Goal: Obtain resource: Obtain resource

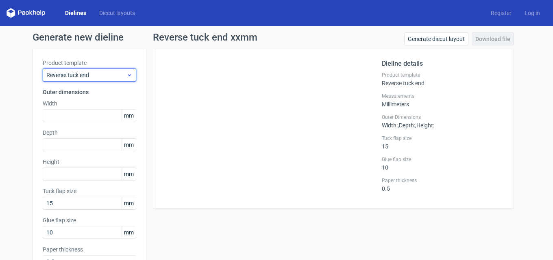
click at [126, 76] on icon at bounding box center [129, 75] width 6 height 7
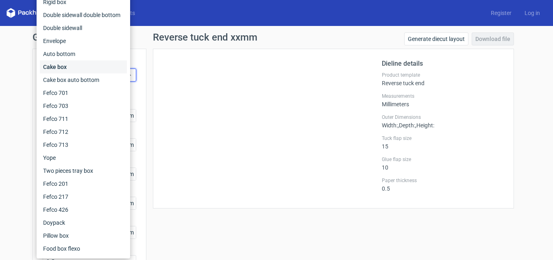
click at [77, 71] on div "Cake box" at bounding box center [83, 67] width 87 height 13
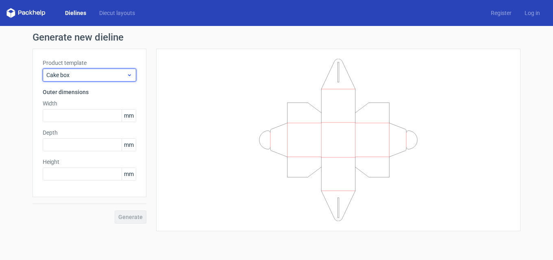
click at [105, 76] on span "Cake box" at bounding box center [86, 75] width 80 height 8
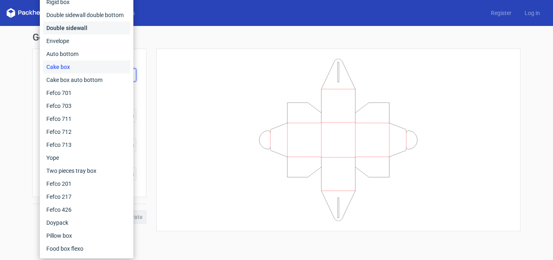
click at [84, 26] on div "Double sidewall" at bounding box center [86, 28] width 87 height 13
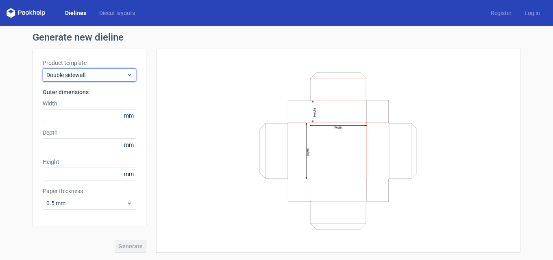
click at [85, 75] on span "Double sidewall" at bounding box center [86, 75] width 80 height 8
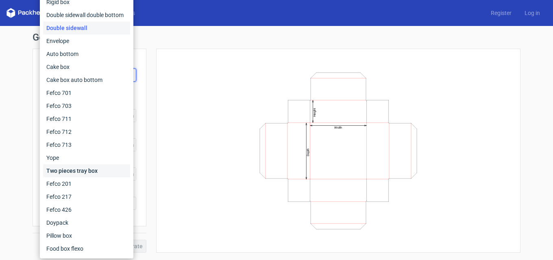
click at [74, 171] on div "Two pieces tray box" at bounding box center [86, 171] width 87 height 13
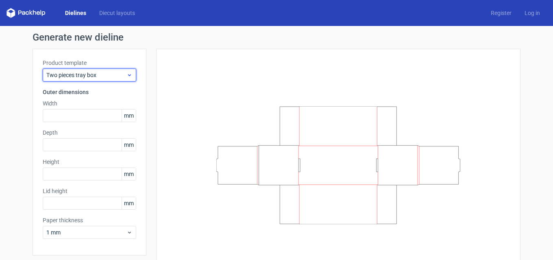
click at [93, 73] on span "Two pieces tray box" at bounding box center [86, 75] width 80 height 8
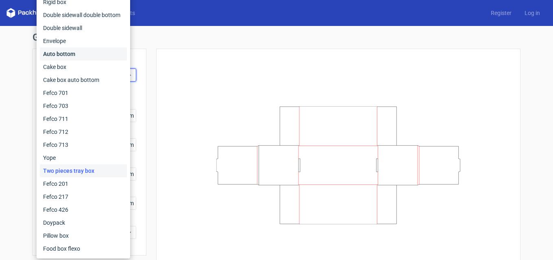
click at [72, 59] on div "Auto bottom" at bounding box center [83, 54] width 87 height 13
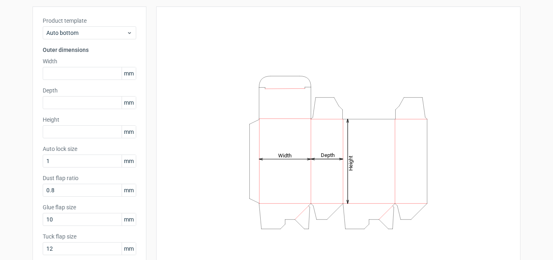
scroll to position [81, 0]
